Goal: Use online tool/utility: Utilize a website feature to perform a specific function

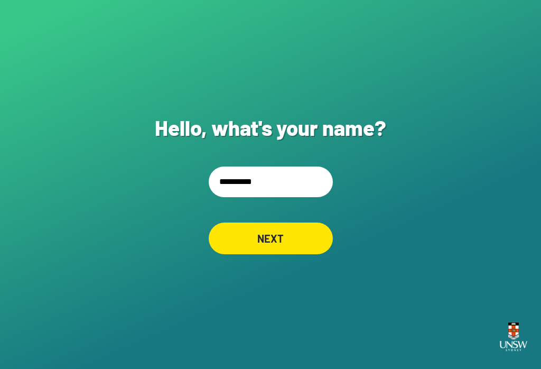
click at [305, 197] on input "**********" at bounding box center [271, 181] width 124 height 31
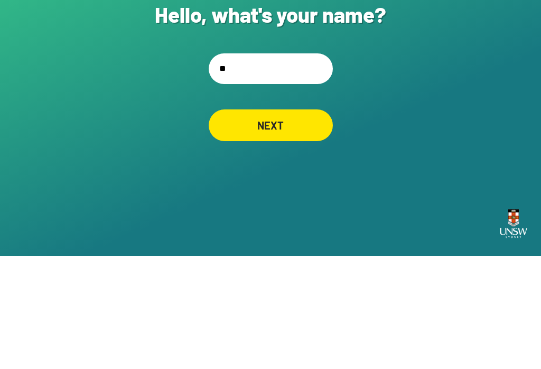
type input "*"
type input "**********"
click at [305, 222] on div "NEXT" at bounding box center [271, 238] width 124 height 32
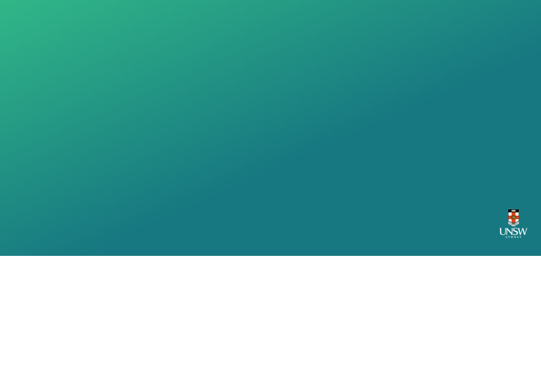
scroll to position [16, 0]
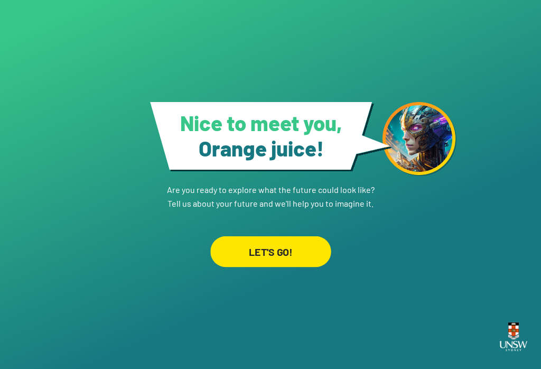
click at [294, 244] on div "LET'S GO!" at bounding box center [270, 251] width 121 height 31
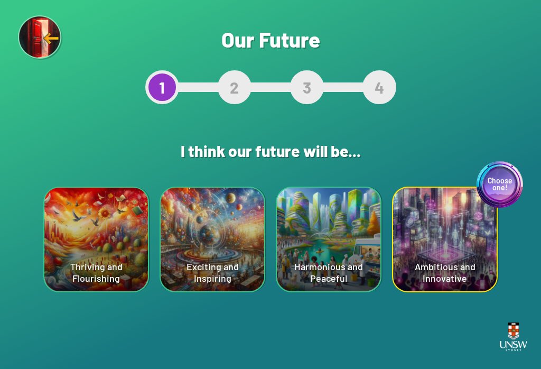
click at [435, 238] on div "Choose one! Ambitious and Innovative" at bounding box center [445, 240] width 104 height 104
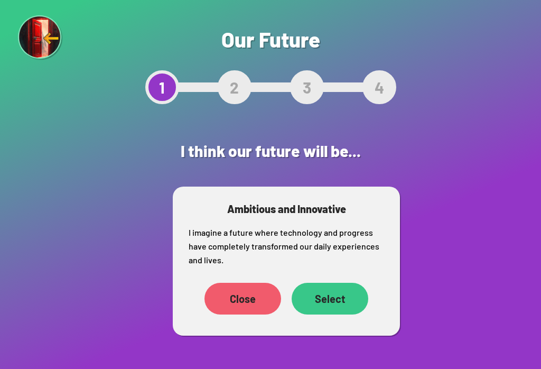
click at [346, 304] on div "Select" at bounding box center [330, 299] width 77 height 32
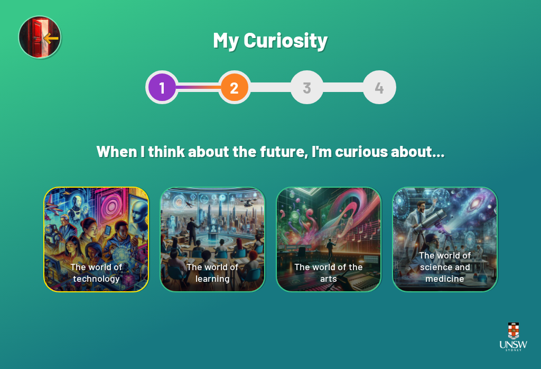
click at [65, 252] on div "The world of technology" at bounding box center [96, 240] width 104 height 104
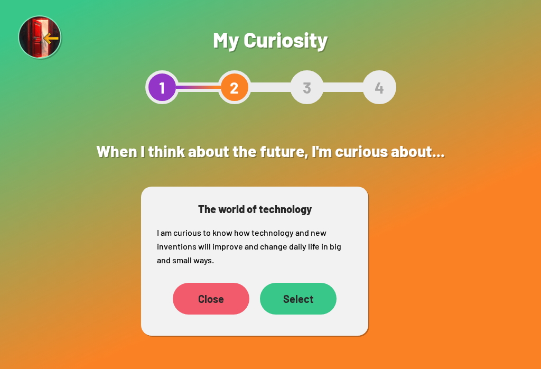
click at [320, 304] on div "Select" at bounding box center [298, 299] width 77 height 32
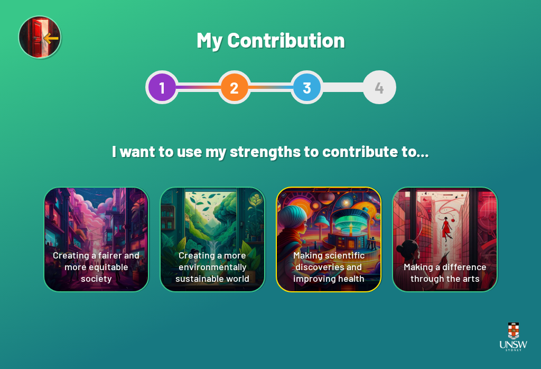
click at [198, 258] on div "Creating a more environmentally sustainable world" at bounding box center [213, 240] width 104 height 104
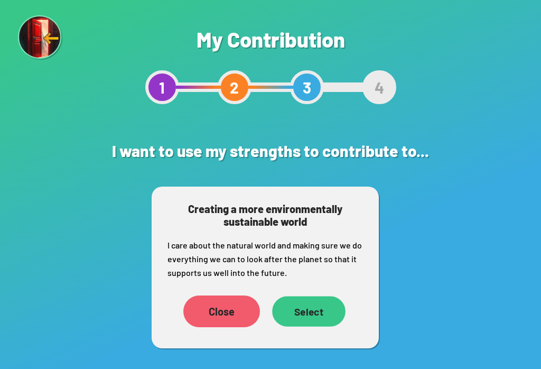
click at [329, 321] on div "Select" at bounding box center [308, 311] width 73 height 30
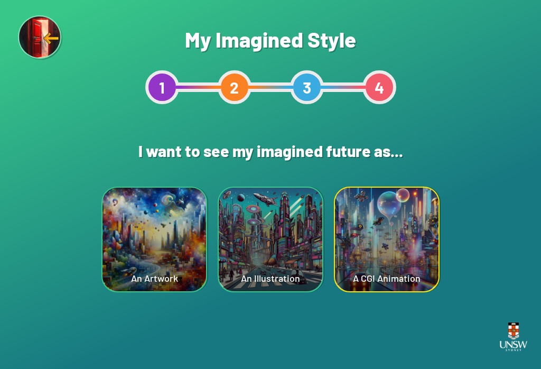
click at [137, 240] on div "An Artwork" at bounding box center [155, 240] width 104 height 104
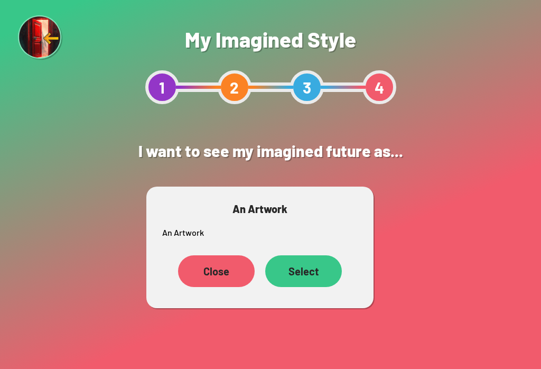
click at [323, 274] on div "Select" at bounding box center [303, 271] width 77 height 32
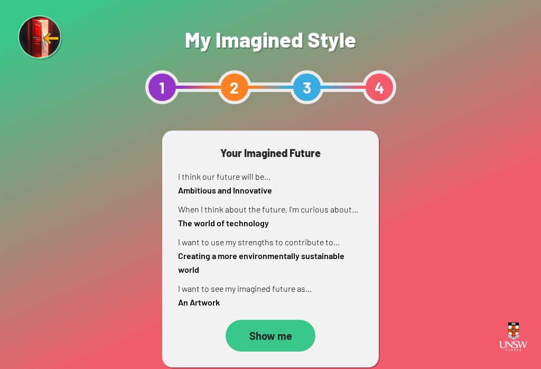
click at [292, 337] on div "Show me" at bounding box center [271, 336] width 90 height 32
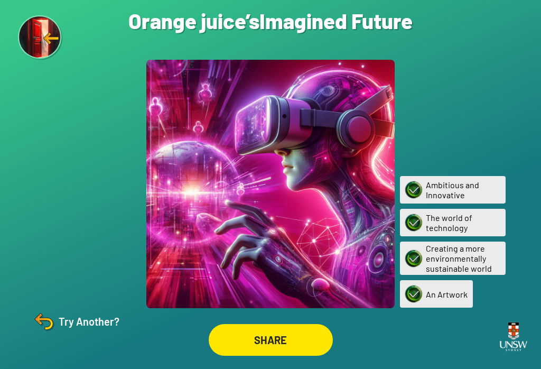
click at [46, 331] on img at bounding box center [43, 321] width 25 height 25
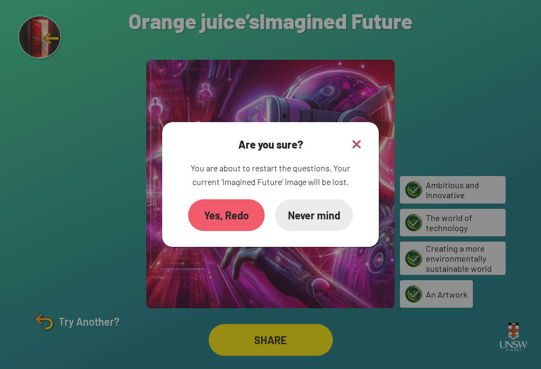
click at [235, 225] on div "Yes, Redo" at bounding box center [226, 215] width 77 height 32
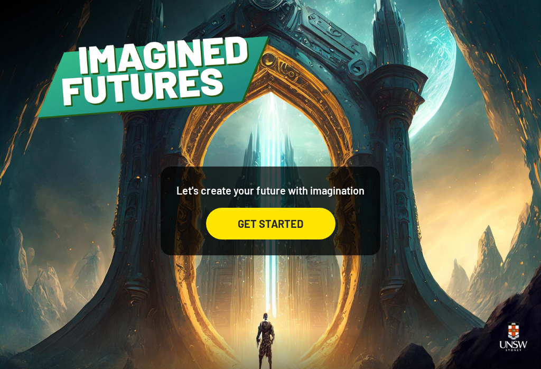
click at [329, 224] on div "GET STARTED" at bounding box center [270, 224] width 129 height 32
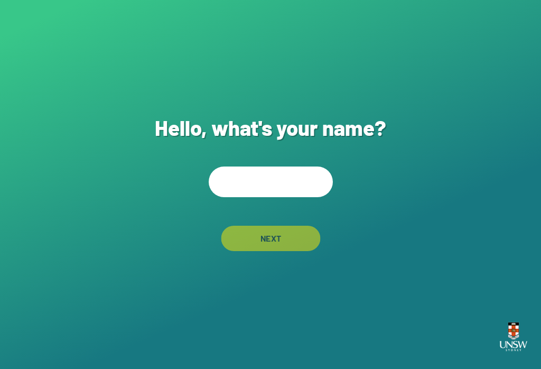
click at [329, 224] on div "Hello, what's your name? NEXT" at bounding box center [270, 184] width 541 height 369
click at [287, 184] on input "text" at bounding box center [271, 181] width 124 height 31
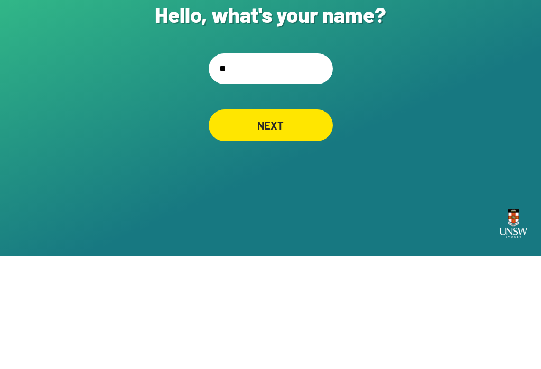
type input "*"
type input "**********"
click at [252, 222] on div "NEXT" at bounding box center [271, 238] width 124 height 32
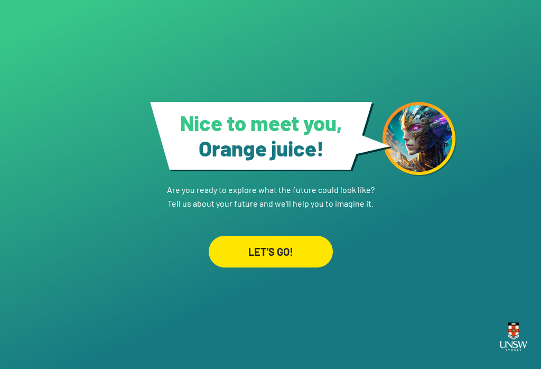
click at [258, 250] on div "LET'S GO!" at bounding box center [271, 252] width 124 height 32
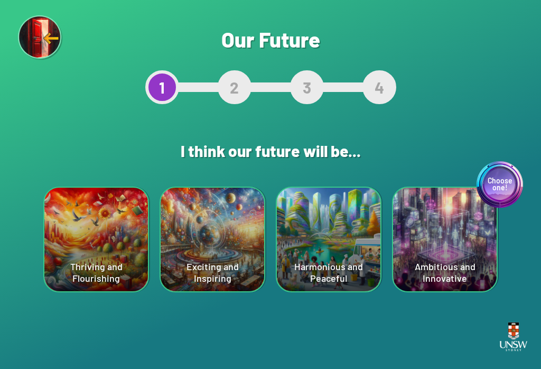
click at [98, 253] on div "Thriving and Flourishing" at bounding box center [96, 240] width 104 height 104
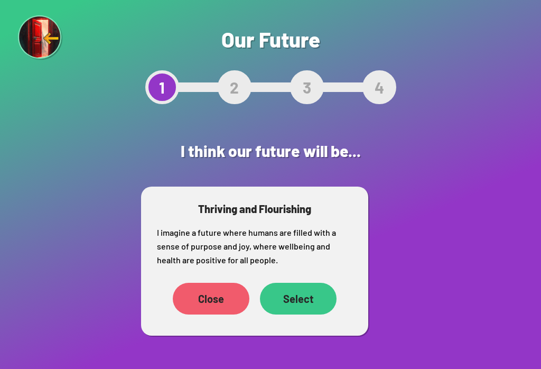
click at [292, 300] on div "Select" at bounding box center [298, 299] width 77 height 32
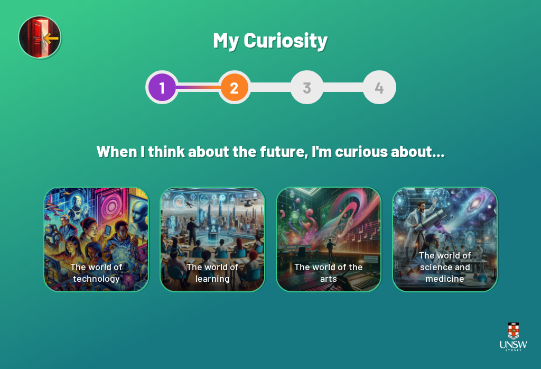
click at [342, 253] on div "The world of the arts" at bounding box center [329, 240] width 104 height 104
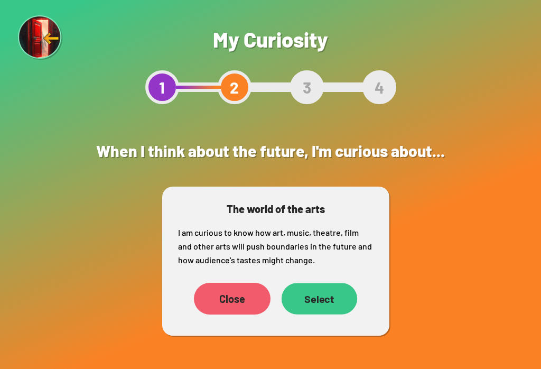
click at [318, 295] on div "Select" at bounding box center [320, 298] width 76 height 31
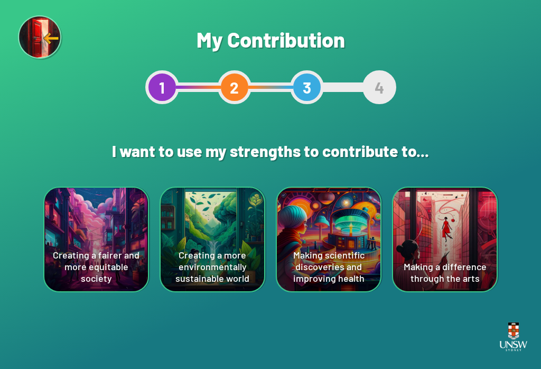
click at [327, 245] on div "Making scientific discoveries and improving health" at bounding box center [329, 240] width 104 height 104
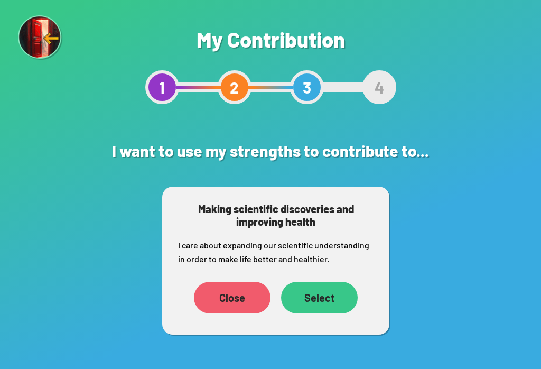
click at [322, 284] on div "Select" at bounding box center [319, 298] width 77 height 32
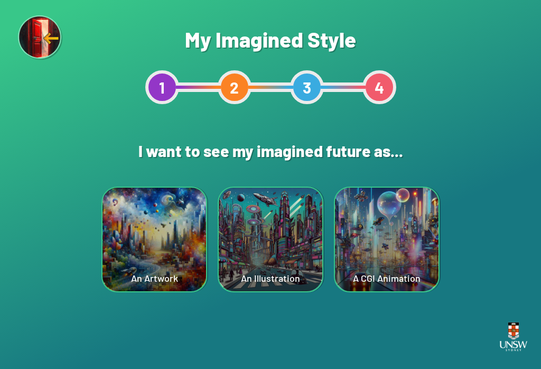
click at [385, 247] on div "A CGI Animation" at bounding box center [387, 240] width 104 height 104
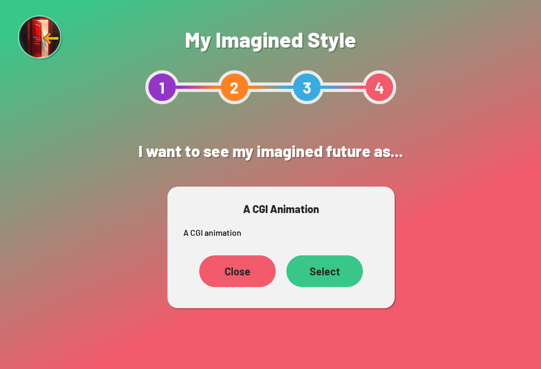
click at [332, 266] on div "Select" at bounding box center [324, 271] width 77 height 32
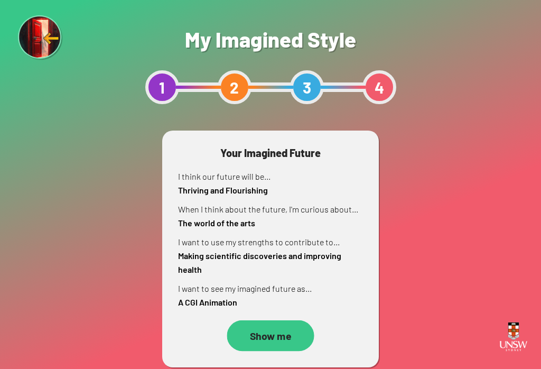
click at [295, 338] on div "Show me" at bounding box center [270, 335] width 87 height 31
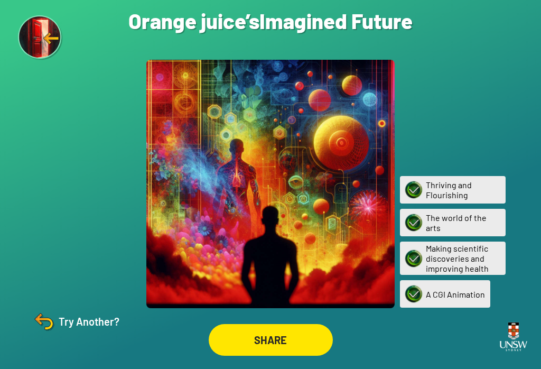
click at [248, 327] on div "SHARE" at bounding box center [270, 340] width 135 height 42
click at [267, 349] on div "SHARE" at bounding box center [271, 340] width 124 height 32
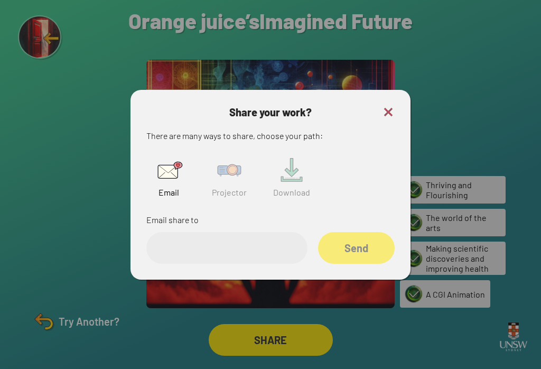
click at [207, 182] on div "Projector" at bounding box center [229, 175] width 45 height 54
click at [190, 242] on input "text" at bounding box center [226, 248] width 161 height 32
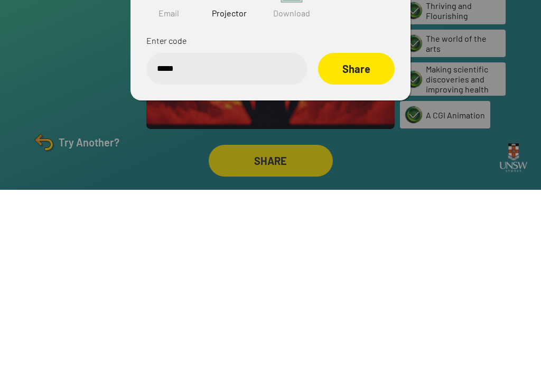
type input "******"
click at [370, 232] on div "Share" at bounding box center [356, 248] width 76 height 32
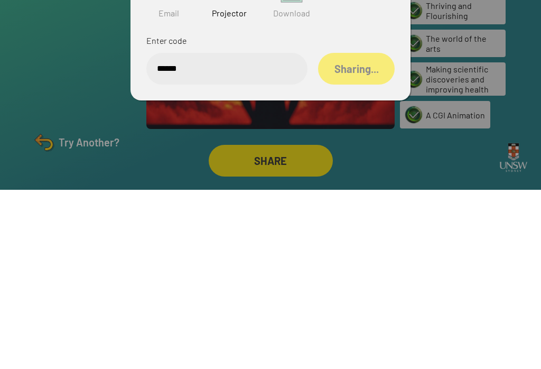
scroll to position [16, 0]
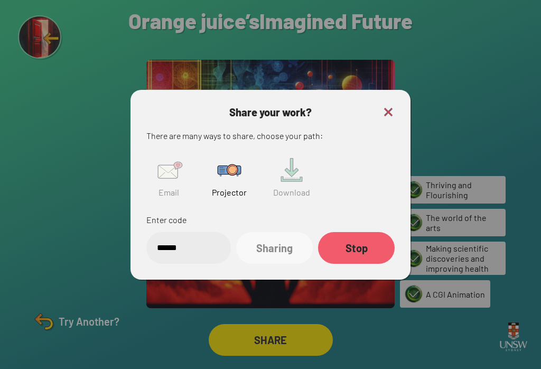
click at [391, 93] on div "Share your work? There are many ways to share, choose your path: Email Projecto…" at bounding box center [271, 185] width 280 height 190
click at [387, 106] on img at bounding box center [388, 112] width 13 height 13
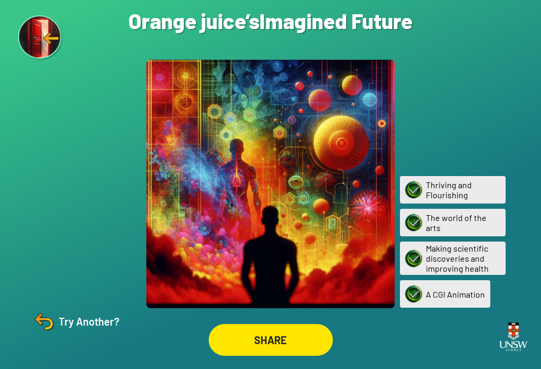
click at [76, 319] on div "Try Another?" at bounding box center [75, 321] width 88 height 25
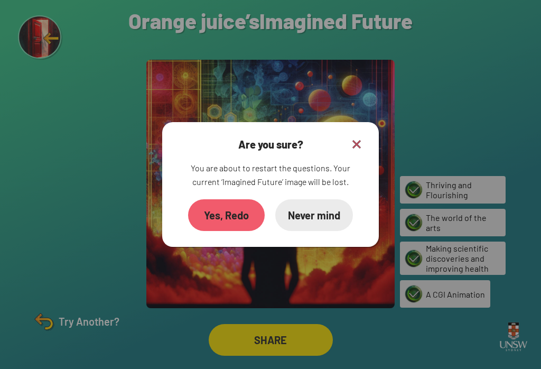
click at [222, 208] on div "Yes, Redo" at bounding box center [226, 215] width 77 height 32
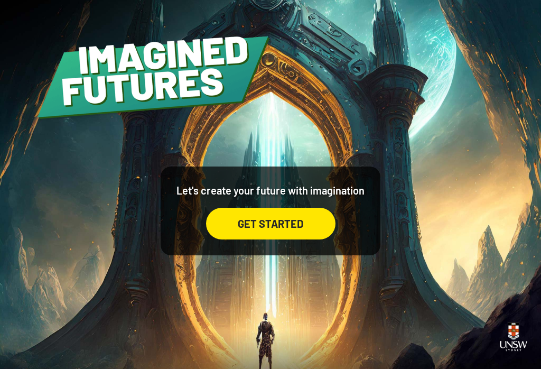
click at [268, 229] on div "GET STARTED" at bounding box center [270, 224] width 129 height 32
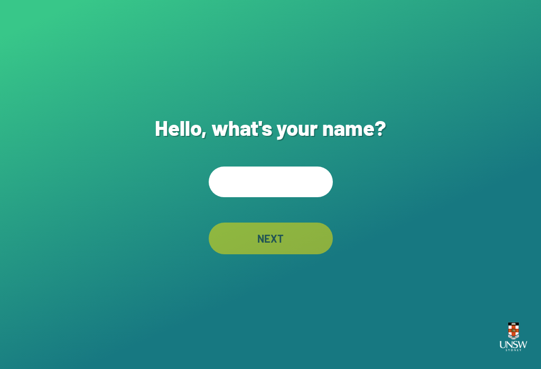
click at [287, 183] on input "text" at bounding box center [271, 181] width 124 height 31
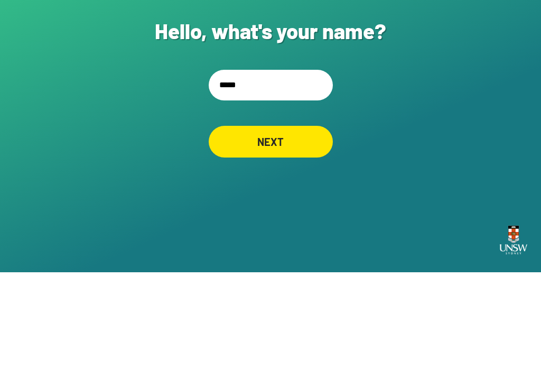
type input "******"
click at [284, 223] on div "NEXT" at bounding box center [270, 238] width 120 height 31
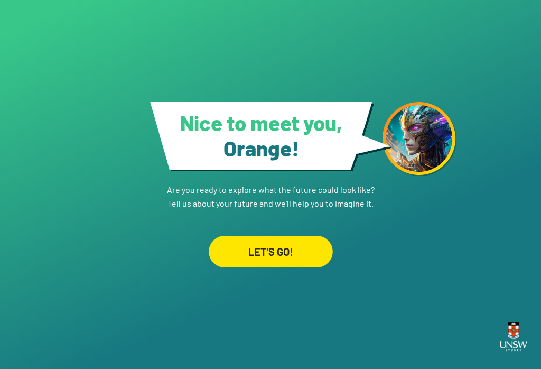
click at [290, 241] on div "LET'S GO!" at bounding box center [271, 252] width 124 height 32
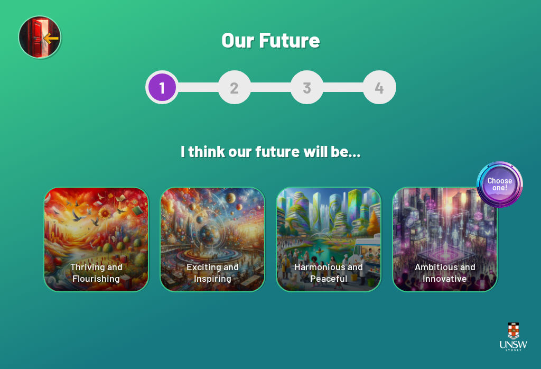
click at [338, 281] on div "Harmonious and Peaceful" at bounding box center [329, 240] width 104 height 104
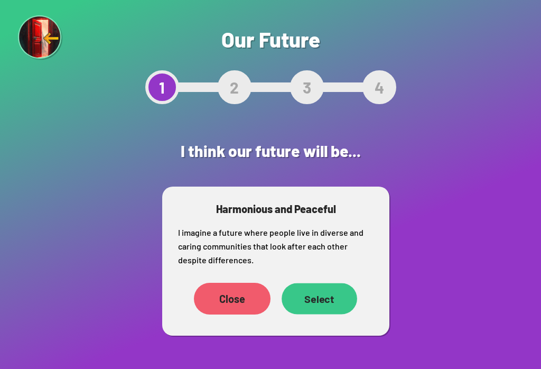
click at [332, 302] on div "Select" at bounding box center [320, 298] width 76 height 31
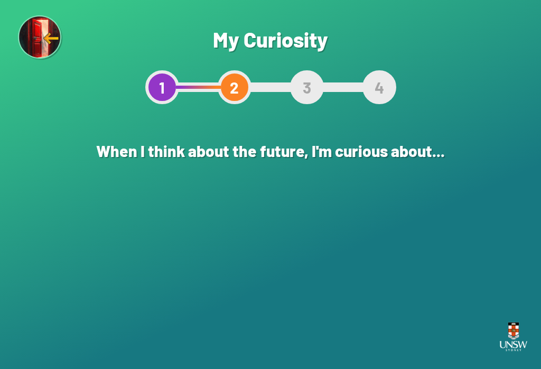
click at [346, 263] on div "The world of the arts" at bounding box center [329, 240] width 104 height 104
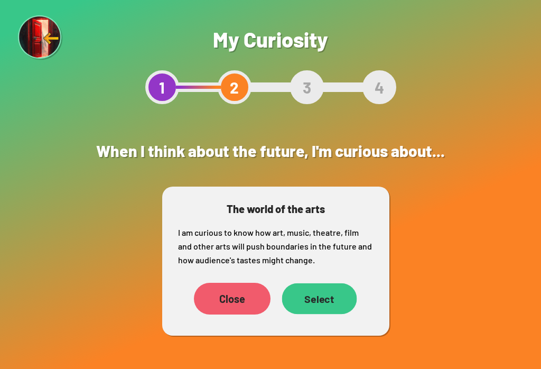
click at [324, 300] on div "Select" at bounding box center [319, 298] width 75 height 31
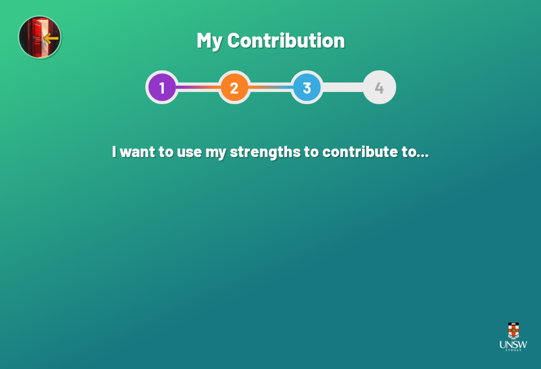
click at [346, 251] on div "Making scientific discoveries and improving health" at bounding box center [329, 240] width 104 height 104
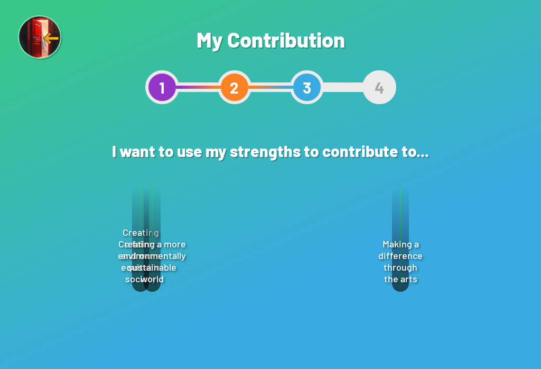
click at [333, 298] on div "Select" at bounding box center [320, 297] width 74 height 31
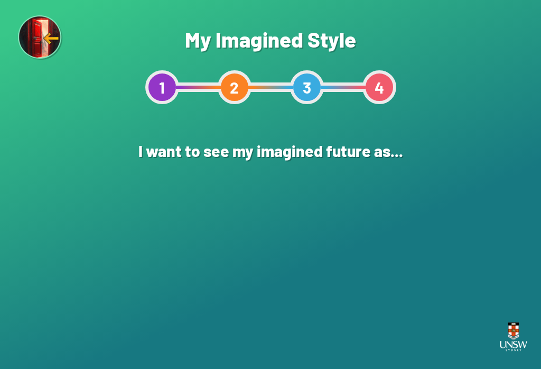
click at [317, 240] on div "An Illustration" at bounding box center [271, 240] width 104 height 104
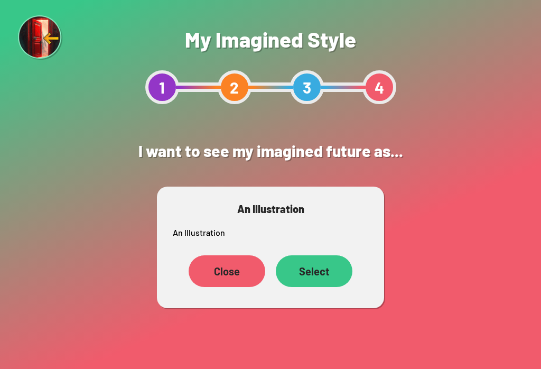
click at [207, 272] on div "Close" at bounding box center [227, 271] width 77 height 32
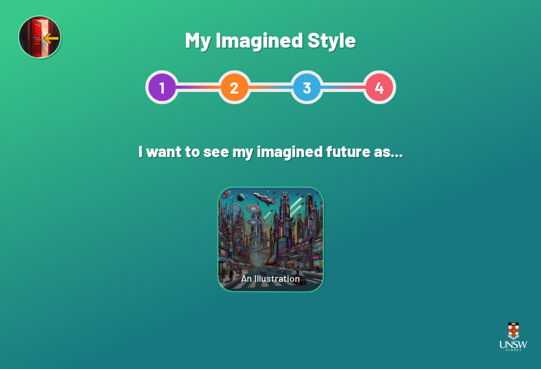
click at [395, 253] on div "A CGI Animation" at bounding box center [387, 239] width 104 height 105
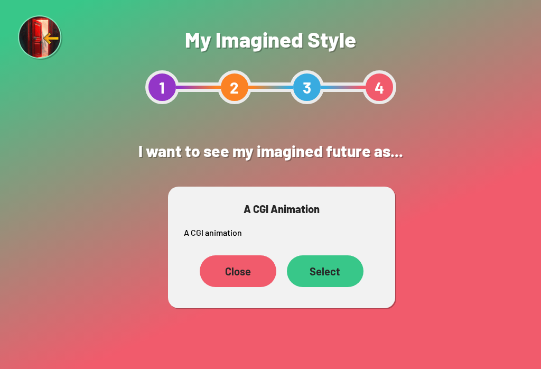
click at [323, 268] on div "Select" at bounding box center [325, 271] width 77 height 32
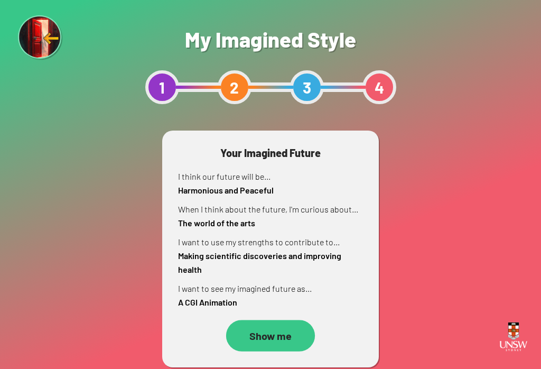
click at [259, 345] on div "Show me" at bounding box center [270, 335] width 89 height 31
